Goal: Information Seeking & Learning: Learn about a topic

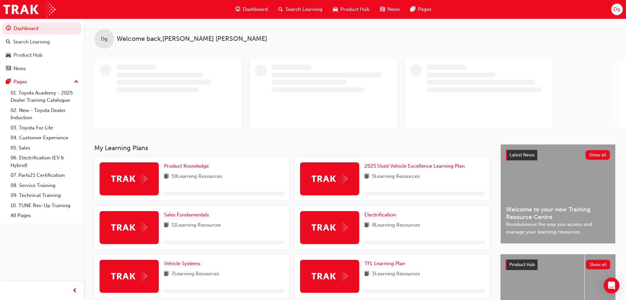
click at [294, 9] on span "Search Learning" at bounding box center [304, 10] width 37 height 8
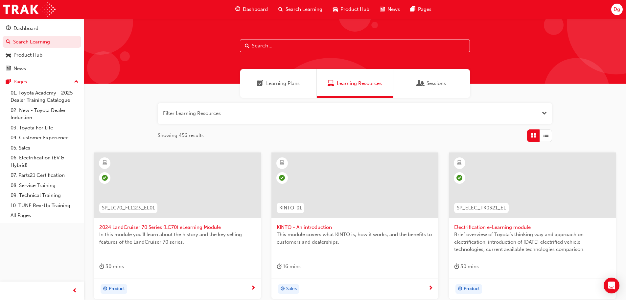
paste input "SP_SUPRA_NM0919_VID01"
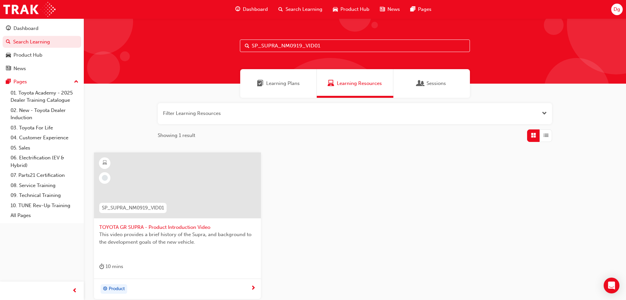
type input "SP_SUPRA_NM0919_VID01"
click at [132, 207] on span "SP_SUPRA_NM0919_VID01" at bounding box center [133, 208] width 62 height 8
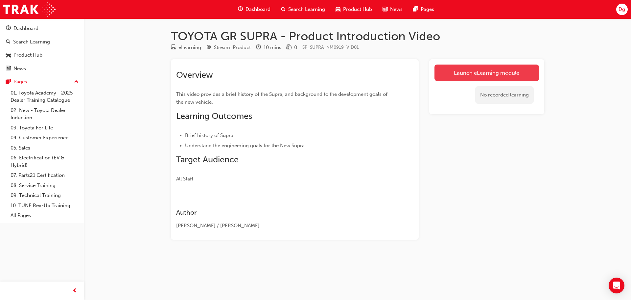
click at [464, 75] on link "Launch eLearning module" at bounding box center [487, 72] width 105 height 16
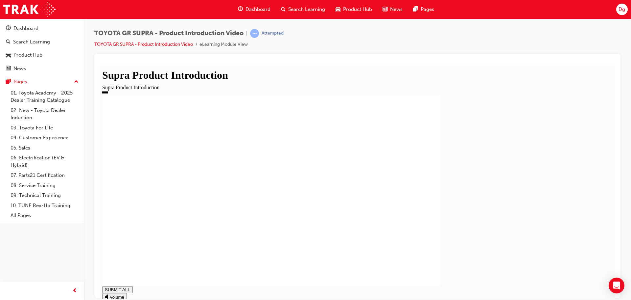
type input "1"
click at [560, 48] on div "TOYOTA GR SUPRA - Product Introduction Video | Passed TOYOTA GR SUPRA - Product…" at bounding box center [357, 41] width 526 height 25
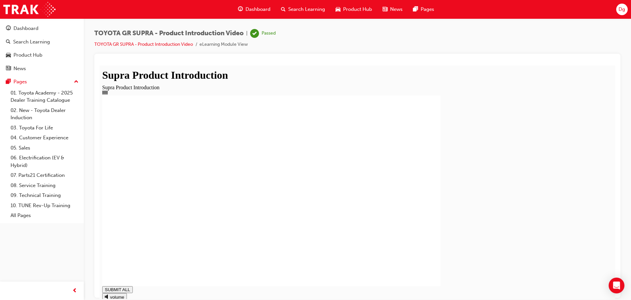
click at [134, 171] on div "Product Introduction You have Completed this module." at bounding box center [357, 190] width 511 height 190
drag, startPoint x: 619, startPoint y: 266, endPoint x: 621, endPoint y: 235, distance: 31.0
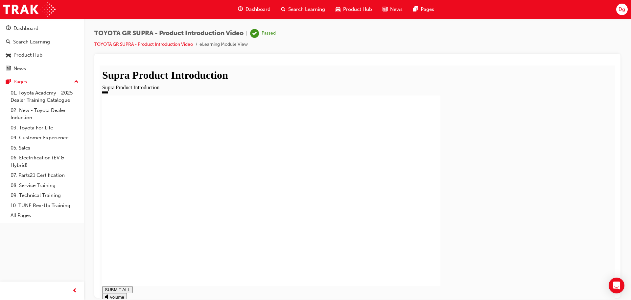
click at [621, 235] on body "Your version of Internet Explorer is outdated and not supported. Please upgrade…" at bounding box center [315, 150] width 631 height 300
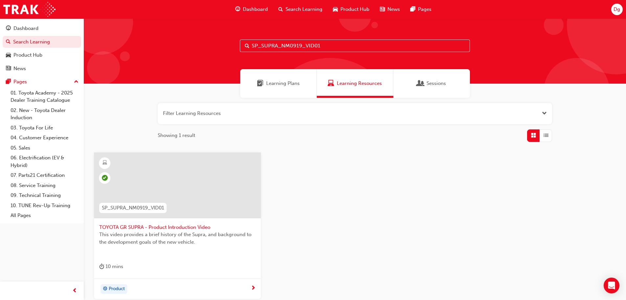
click at [321, 45] on input "SP_SUPRA_NM0919_VID01" at bounding box center [355, 45] width 230 height 12
type input "S"
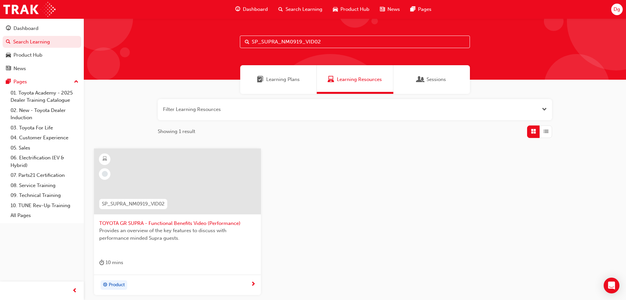
type input "SP_SUPRA_NM0919_VID02"
click at [133, 203] on span "SP_SUPRA_NM0919_VID02" at bounding box center [133, 204] width 63 height 8
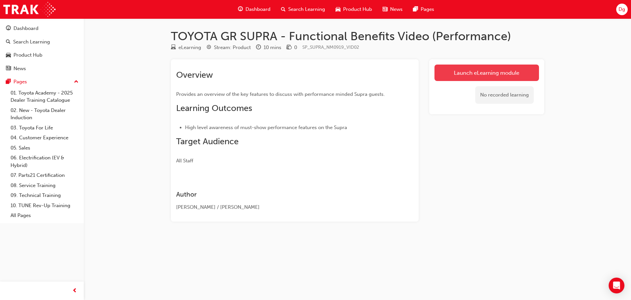
click at [485, 76] on link "Launch eLearning module" at bounding box center [487, 72] width 105 height 16
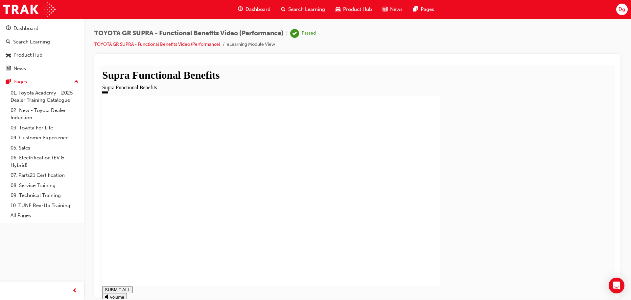
type input "1"
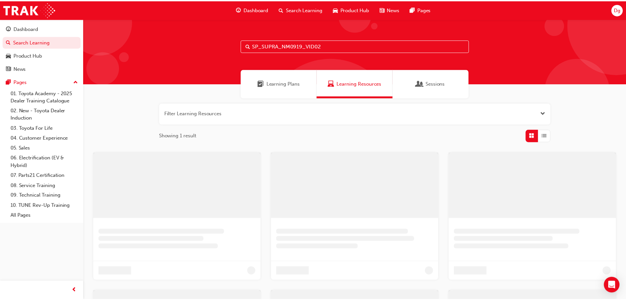
scroll to position [4, 0]
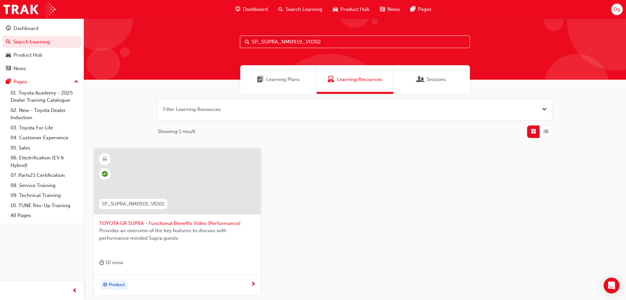
click at [326, 40] on input "SP_SUPRA_NM0919_VID02" at bounding box center [355, 42] width 230 height 12
type input "S"
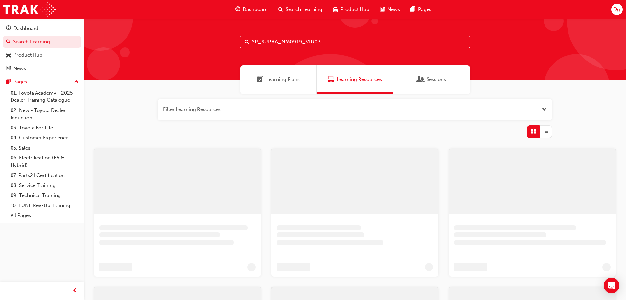
type input "SP_SUPRA_NM0919_VID03"
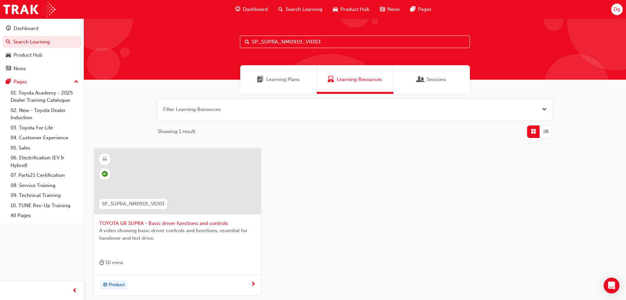
drag, startPoint x: 323, startPoint y: 42, endPoint x: 224, endPoint y: 48, distance: 99.2
click at [226, 47] on div "SP_SUPRA_NM0919_VID03" at bounding box center [355, 46] width 543 height 65
drag, startPoint x: 237, startPoint y: 43, endPoint x: 162, endPoint y: 49, distance: 74.9
click at [163, 49] on div "SP_SUPRA_NM0919_VID04" at bounding box center [355, 46] width 543 height 65
type input "D04"
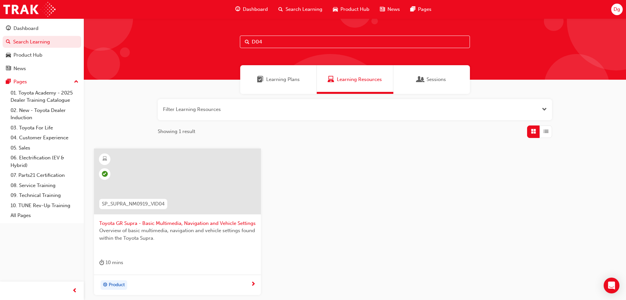
drag, startPoint x: 318, startPoint y: 38, endPoint x: 215, endPoint y: 38, distance: 102.9
click at [222, 36] on div "D04" at bounding box center [355, 46] width 543 height 65
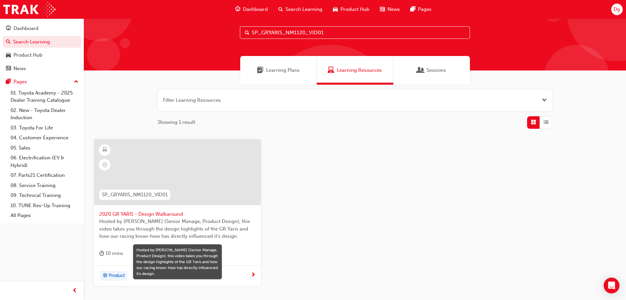
scroll to position [13, 0]
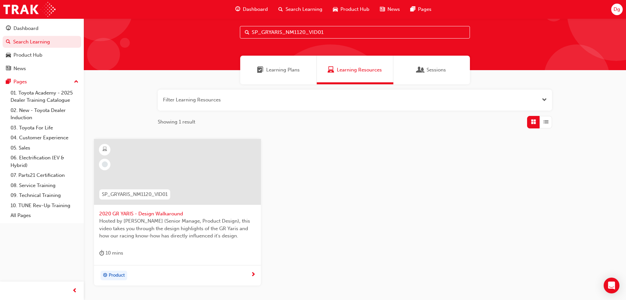
type input "SP_GRYARIS_NM1120_VID01"
click at [111, 275] on span "Product" at bounding box center [117, 275] width 16 height 8
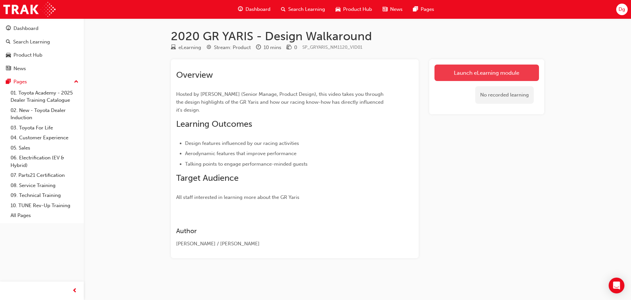
click at [454, 75] on link "Launch eLearning module" at bounding box center [487, 72] width 105 height 16
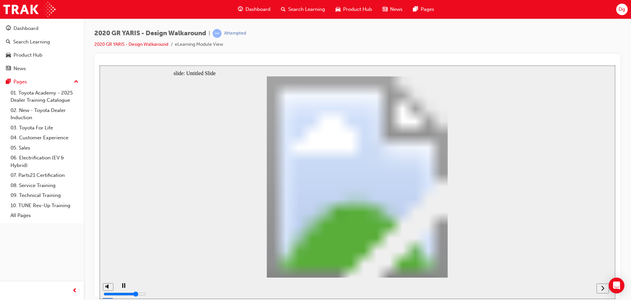
click at [604, 288] on icon "next" at bounding box center [602, 287] width 3 height 6
click at [605, 288] on div "next" at bounding box center [602, 287] width 7 height 7
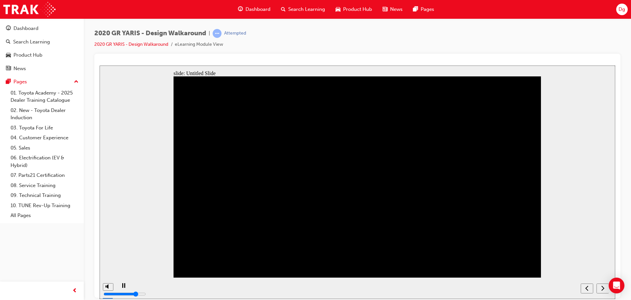
drag, startPoint x: 485, startPoint y: 296, endPoint x: 439, endPoint y: 290, distance: 46.0
click at [439, 290] on div "playback controls" at bounding box center [347, 287] width 462 height 21
click at [603, 290] on icon "next" at bounding box center [602, 287] width 3 height 6
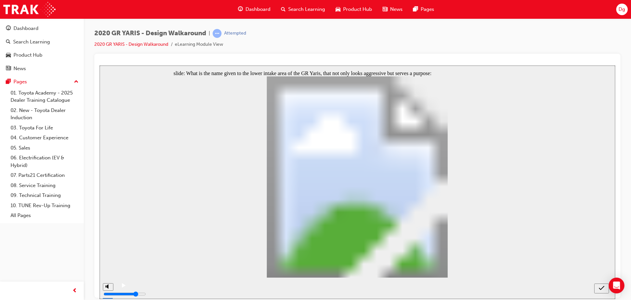
radio input "true"
click at [601, 288] on icon "submit" at bounding box center [602, 287] width 6 height 6
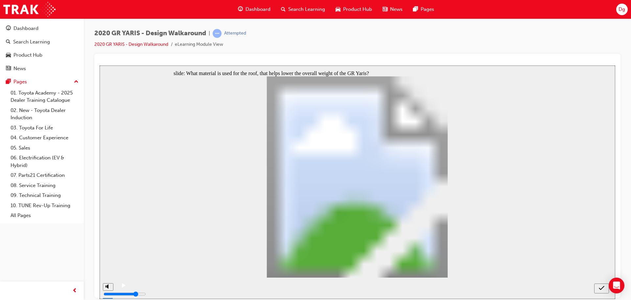
radio input "true"
click at [599, 286] on icon "submit" at bounding box center [602, 287] width 6 height 6
radio input "true"
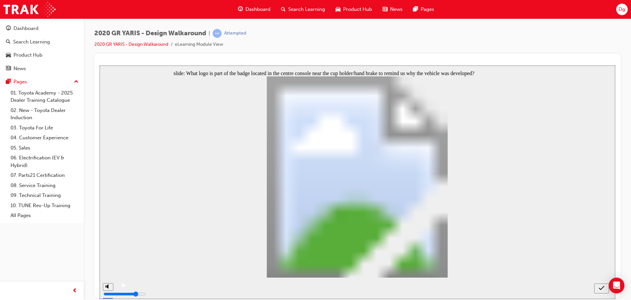
click at [599, 288] on icon "submit" at bounding box center [602, 287] width 6 height 6
click at [601, 288] on icon "submit" at bounding box center [602, 287] width 6 height 6
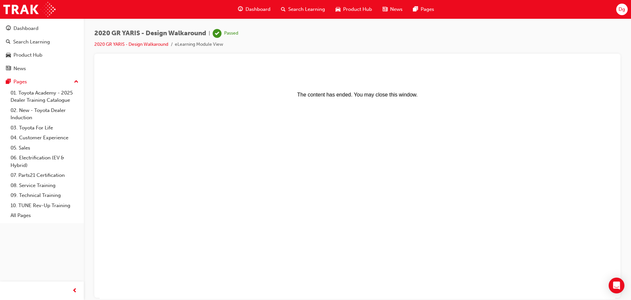
click at [310, 12] on span "Search Learning" at bounding box center [306, 10] width 37 height 8
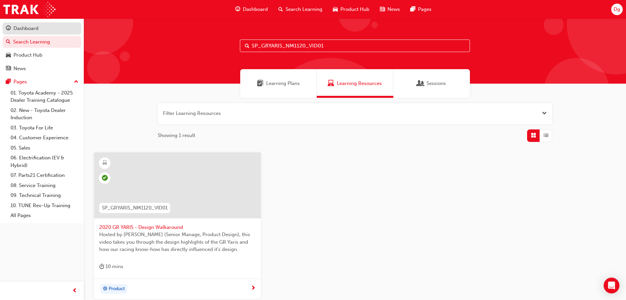
drag, startPoint x: 334, startPoint y: 43, endPoint x: 67, endPoint y: 24, distance: 267.4
click at [81, 23] on div "Dashboard Search Learning Product Hub News Pages Pages 01. Toyota Academy - 202…" at bounding box center [313, 181] width 626 height 362
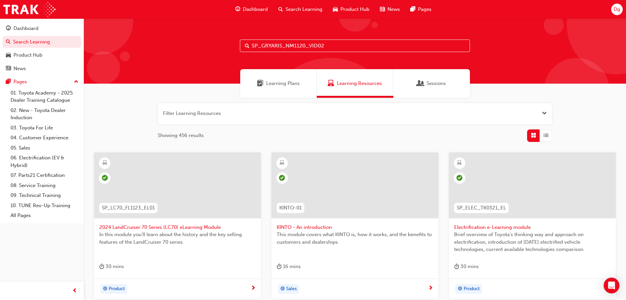
type input "SP_GRYARIS_NM1120_VID02"
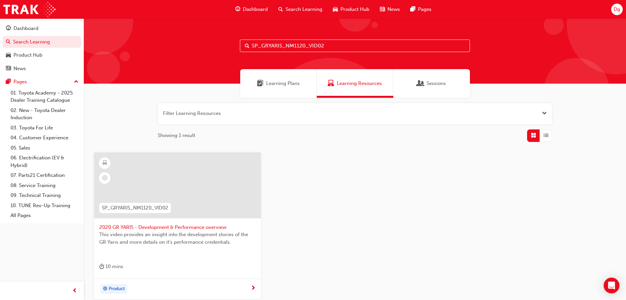
click at [144, 213] on div "SP_GRYARIS_NM1120_VID02" at bounding box center [135, 207] width 82 height 21
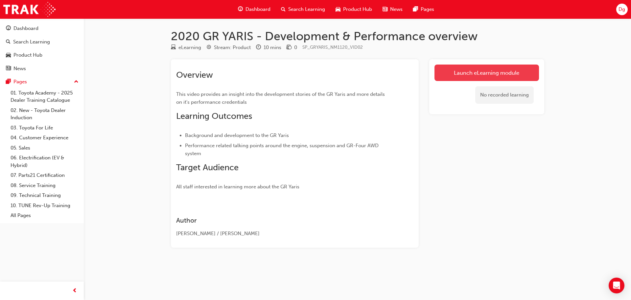
click at [470, 70] on link "Launch eLearning module" at bounding box center [487, 72] width 105 height 16
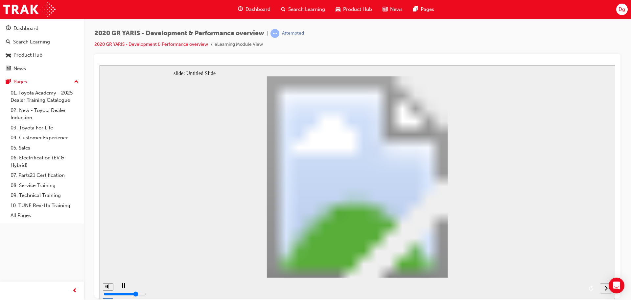
click at [607, 287] on icon "next" at bounding box center [606, 287] width 3 height 5
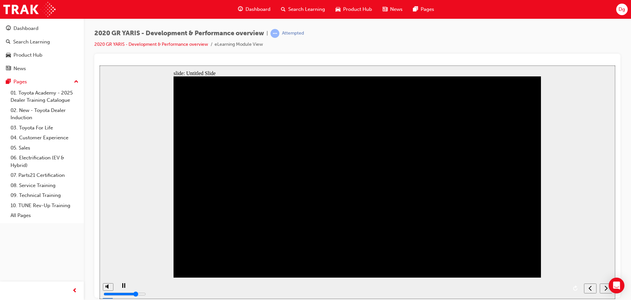
click at [607, 287] on icon "next" at bounding box center [606, 287] width 3 height 6
click at [182, 288] on div "playback controls" at bounding box center [348, 287] width 465 height 21
click at [182, 287] on div "playback controls" at bounding box center [348, 287] width 465 height 21
drag, startPoint x: 214, startPoint y: 286, endPoint x: 189, endPoint y: 288, distance: 24.4
click at [189, 288] on div "playback controls" at bounding box center [348, 287] width 465 height 21
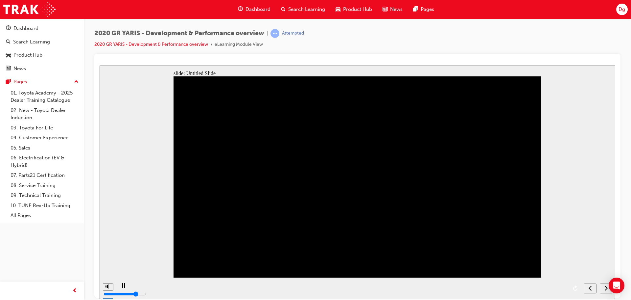
click at [124, 286] on div "play/pause" at bounding box center [123, 287] width 11 height 11
drag, startPoint x: 217, startPoint y: 287, endPoint x: 192, endPoint y: 287, distance: 25.6
click at [192, 287] on div "playback controls" at bounding box center [348, 287] width 465 height 21
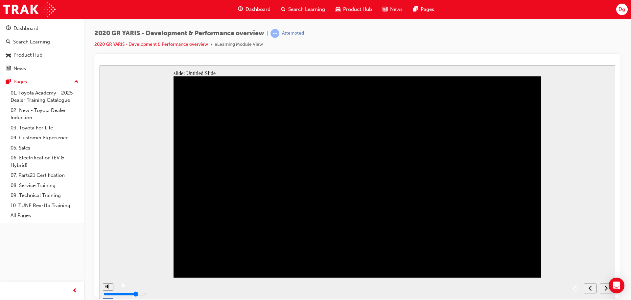
click at [122, 287] on icon "play/pause" at bounding box center [124, 284] width 4 height 4
click at [605, 286] on icon "next" at bounding box center [606, 287] width 3 height 6
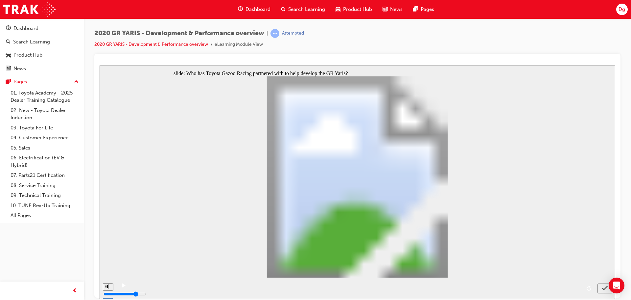
radio input "true"
click at [605, 289] on icon "submit" at bounding box center [605, 287] width 6 height 6
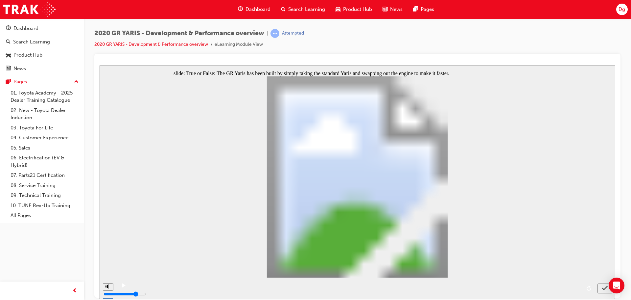
radio input "true"
click at [603, 289] on icon "submit" at bounding box center [605, 287] width 6 height 6
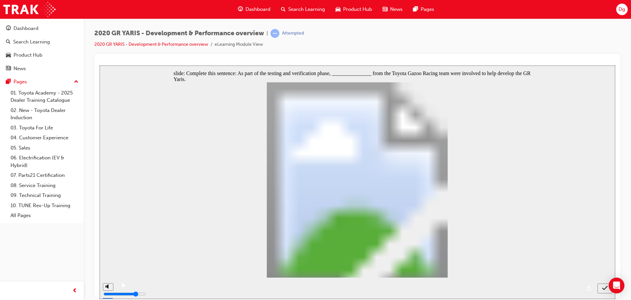
radio input "true"
click at [604, 288] on icon "submit" at bounding box center [605, 287] width 6 height 6
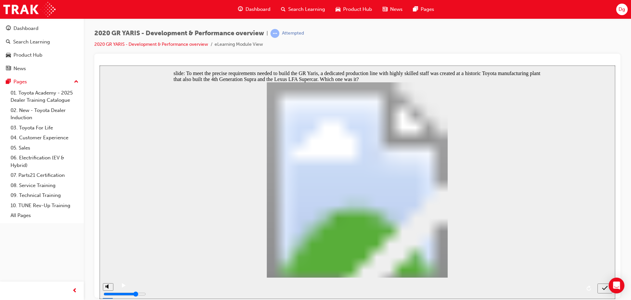
radio input "true"
click at [603, 287] on icon "submit" at bounding box center [605, 287] width 6 height 6
radio input "true"
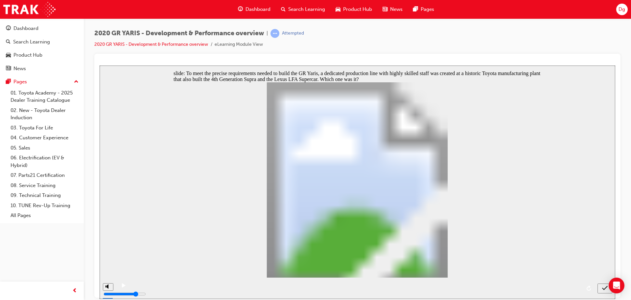
click at [603, 287] on icon "submit" at bounding box center [605, 287] width 6 height 4
radio input "true"
click at [603, 288] on icon "submit" at bounding box center [605, 287] width 6 height 6
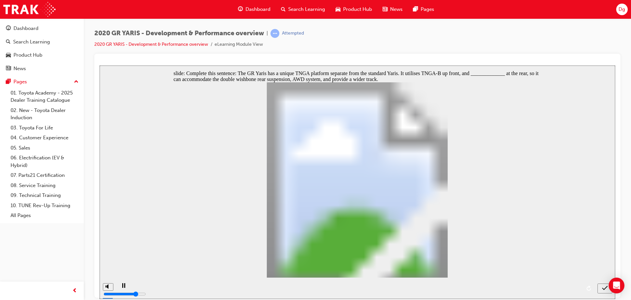
radio input "true"
click at [604, 287] on icon "submit" at bounding box center [605, 287] width 6 height 6
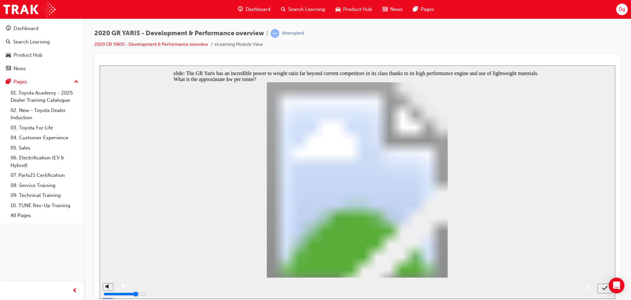
radio input "true"
click at [604, 290] on icon "submit" at bounding box center [605, 287] width 6 height 6
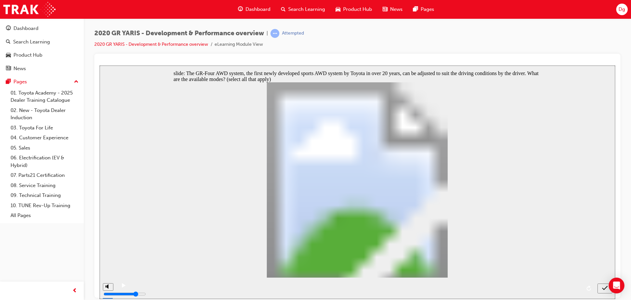
checkbox input "true"
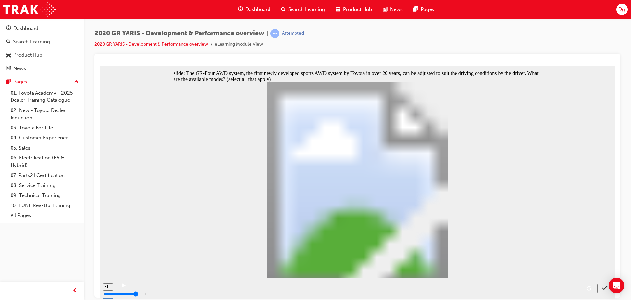
click at [604, 288] on icon "submit" at bounding box center [605, 287] width 6 height 6
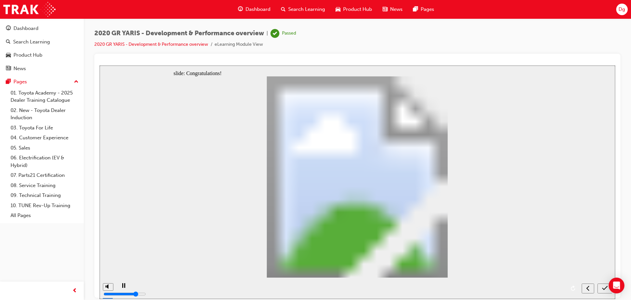
click at [604, 288] on icon "submit" at bounding box center [605, 287] width 6 height 4
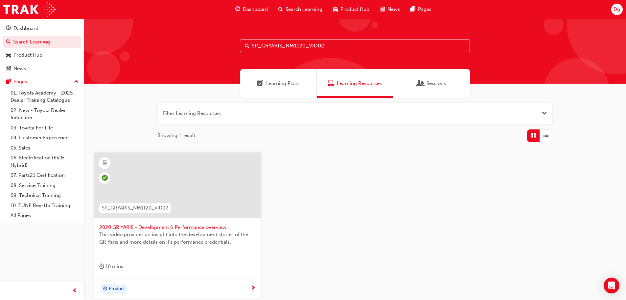
drag, startPoint x: 336, startPoint y: 44, endPoint x: 180, endPoint y: 44, distance: 155.9
click at [180, 44] on div "SP_GRYARIS_NM1120_VID02" at bounding box center [355, 50] width 543 height 65
type input "SP_HIACE_NM0519_VID01"
click at [136, 206] on span "SP_HIACE_NM0519_VID01" at bounding box center [132, 208] width 61 height 8
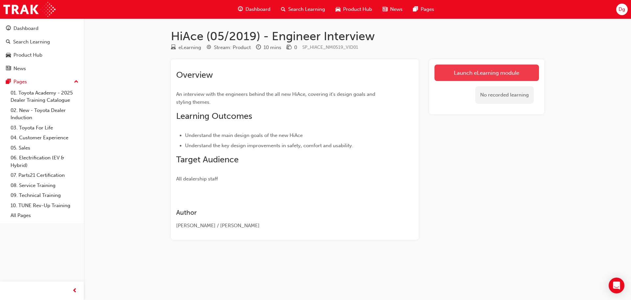
click at [474, 69] on link "Launch eLearning module" at bounding box center [487, 72] width 105 height 16
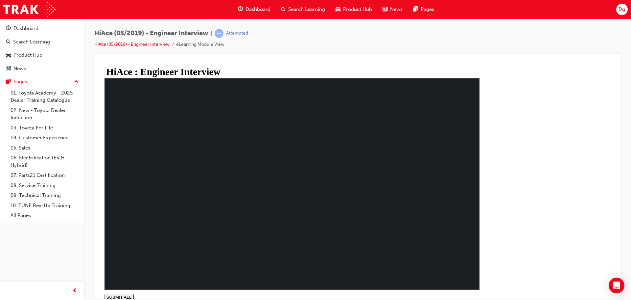
type input "1"
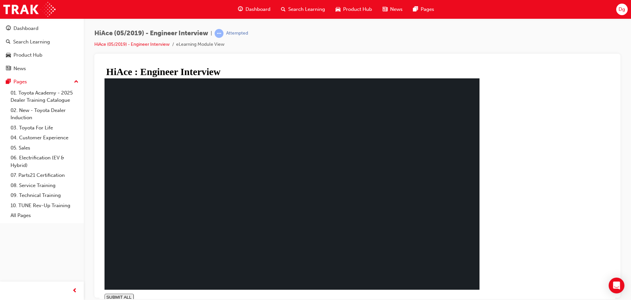
click at [303, 7] on span "Search Learning" at bounding box center [306, 10] width 37 height 8
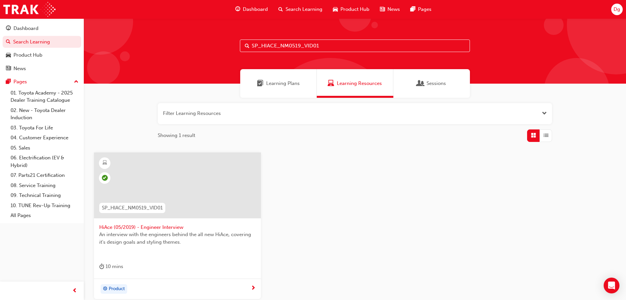
drag, startPoint x: 324, startPoint y: 46, endPoint x: 216, endPoint y: 42, distance: 107.9
click at [217, 42] on div "SP_HIACE_NM0519_VID01" at bounding box center [355, 50] width 543 height 65
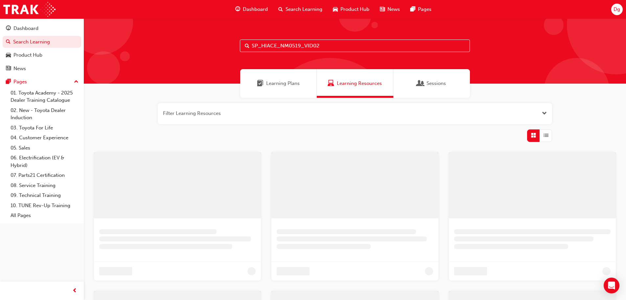
type input "SP_HIACE_NM0519_VID02"
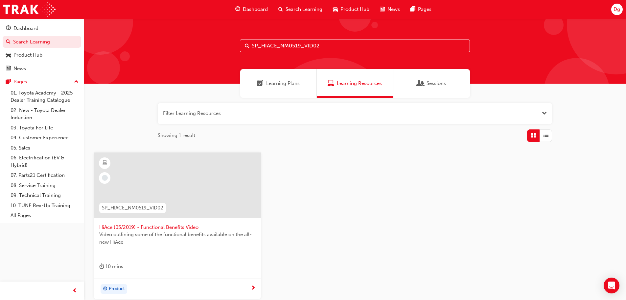
click at [125, 208] on span "SP_HIACE_NM0519_VID02" at bounding box center [132, 208] width 61 height 8
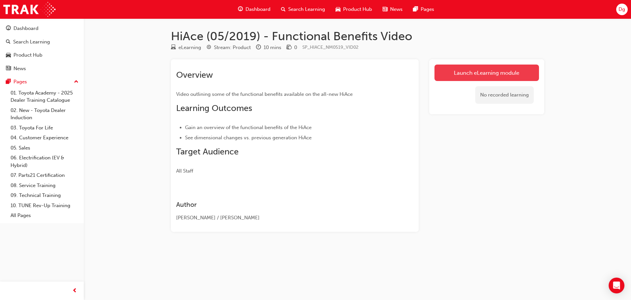
click at [468, 71] on link "Launch eLearning module" at bounding box center [487, 72] width 105 height 16
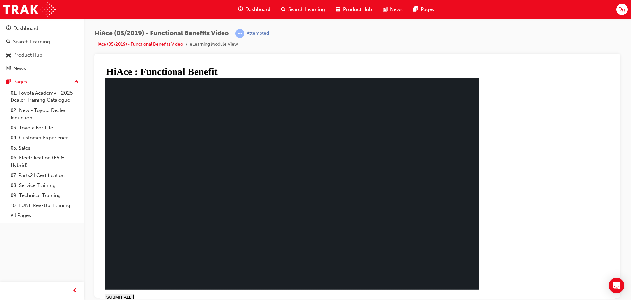
type input "0.951"
